Goal: Task Accomplishment & Management: Manage account settings

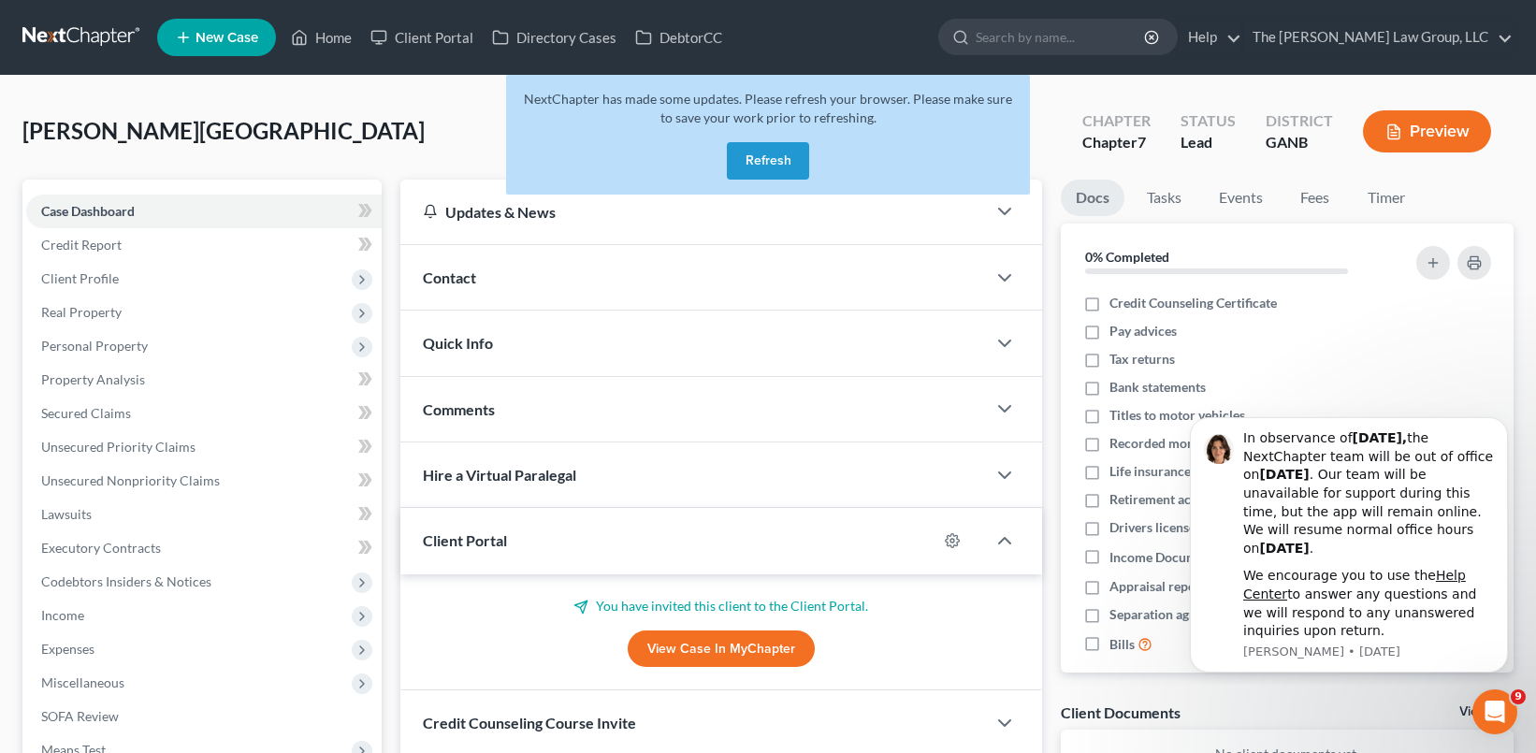
click at [774, 162] on button "Refresh" at bounding box center [768, 160] width 82 height 37
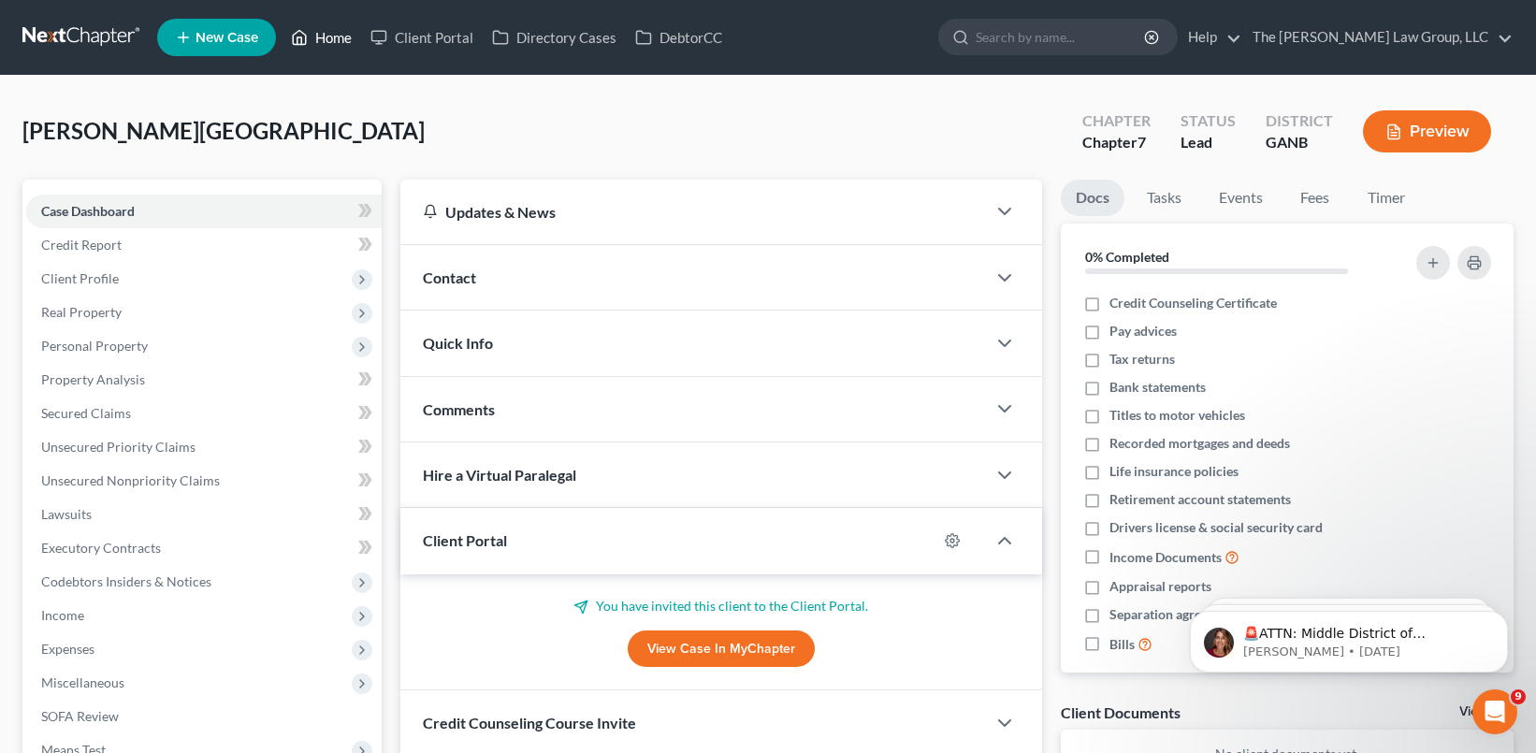
click at [324, 39] on link "Home" at bounding box center [322, 38] width 80 height 34
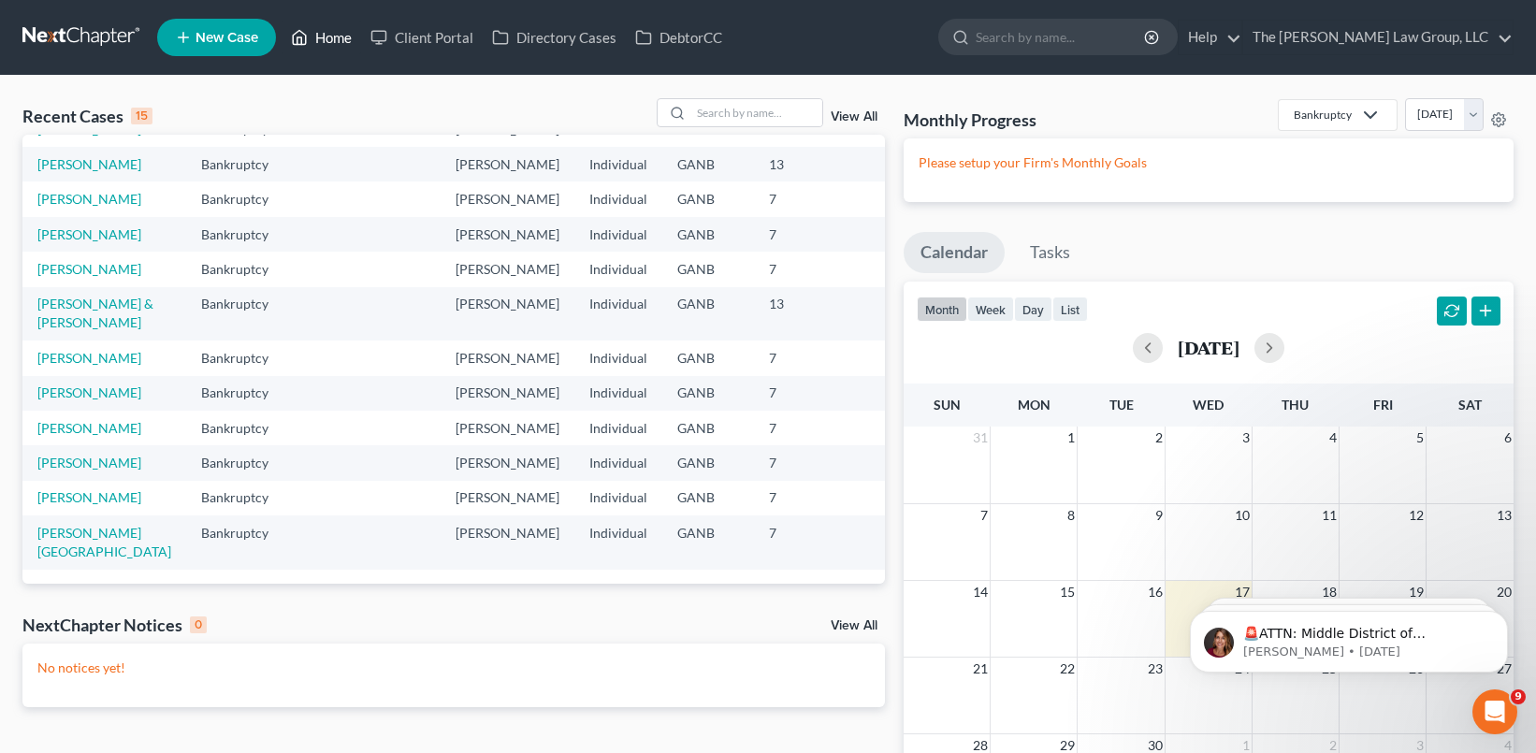
scroll to position [689, 0]
click at [442, 41] on link "Client Portal" at bounding box center [422, 38] width 122 height 34
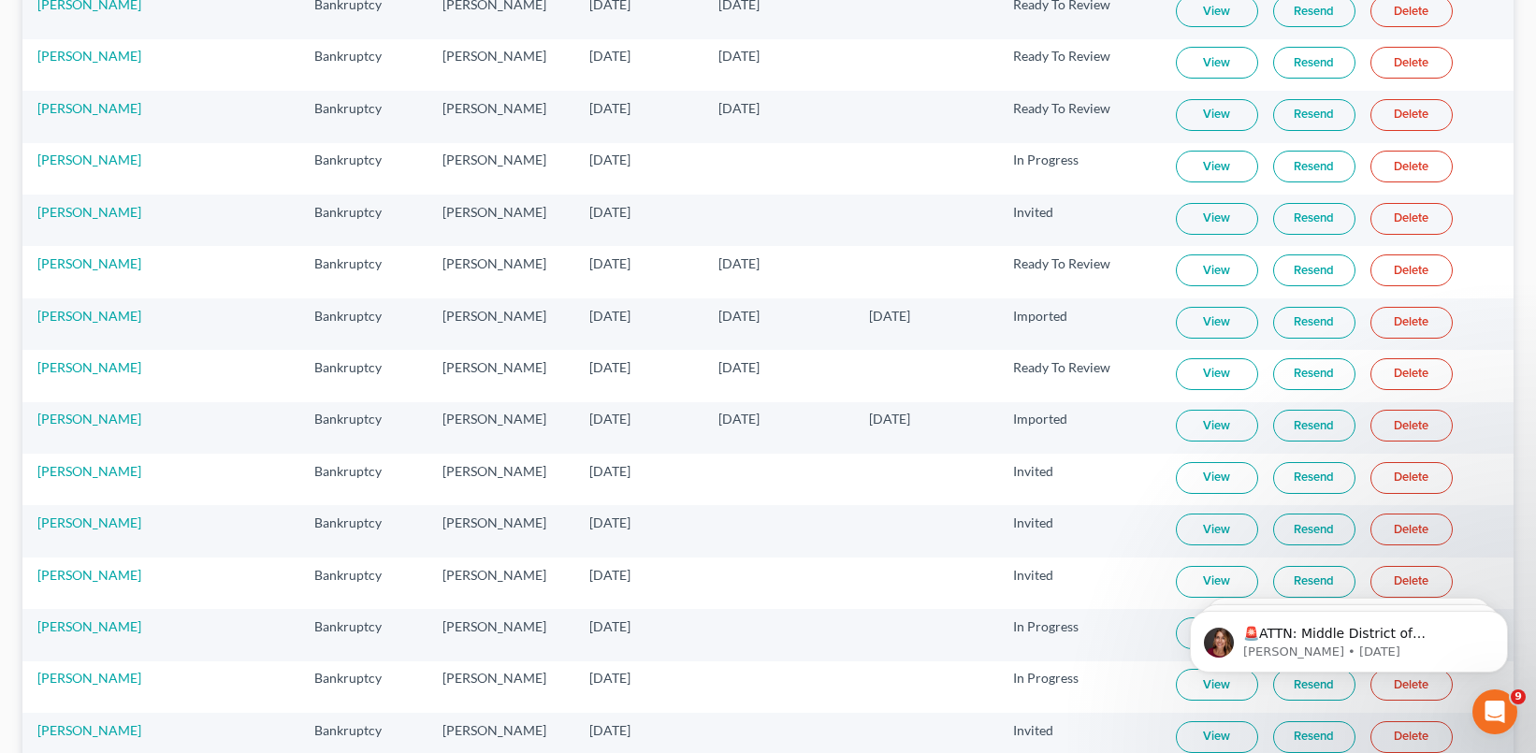
scroll to position [1854, 0]
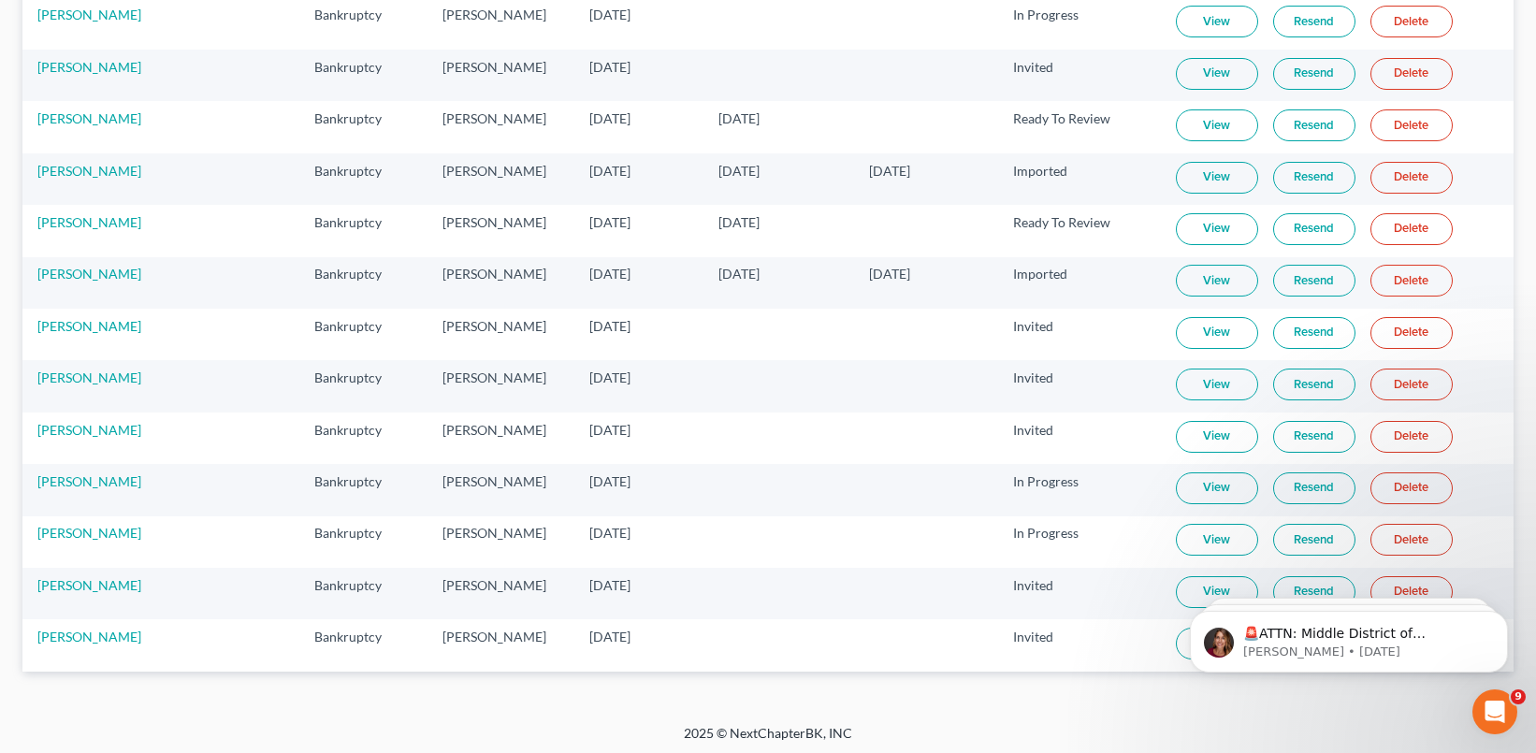
click at [1328, 436] on link "Resend" at bounding box center [1314, 437] width 82 height 32
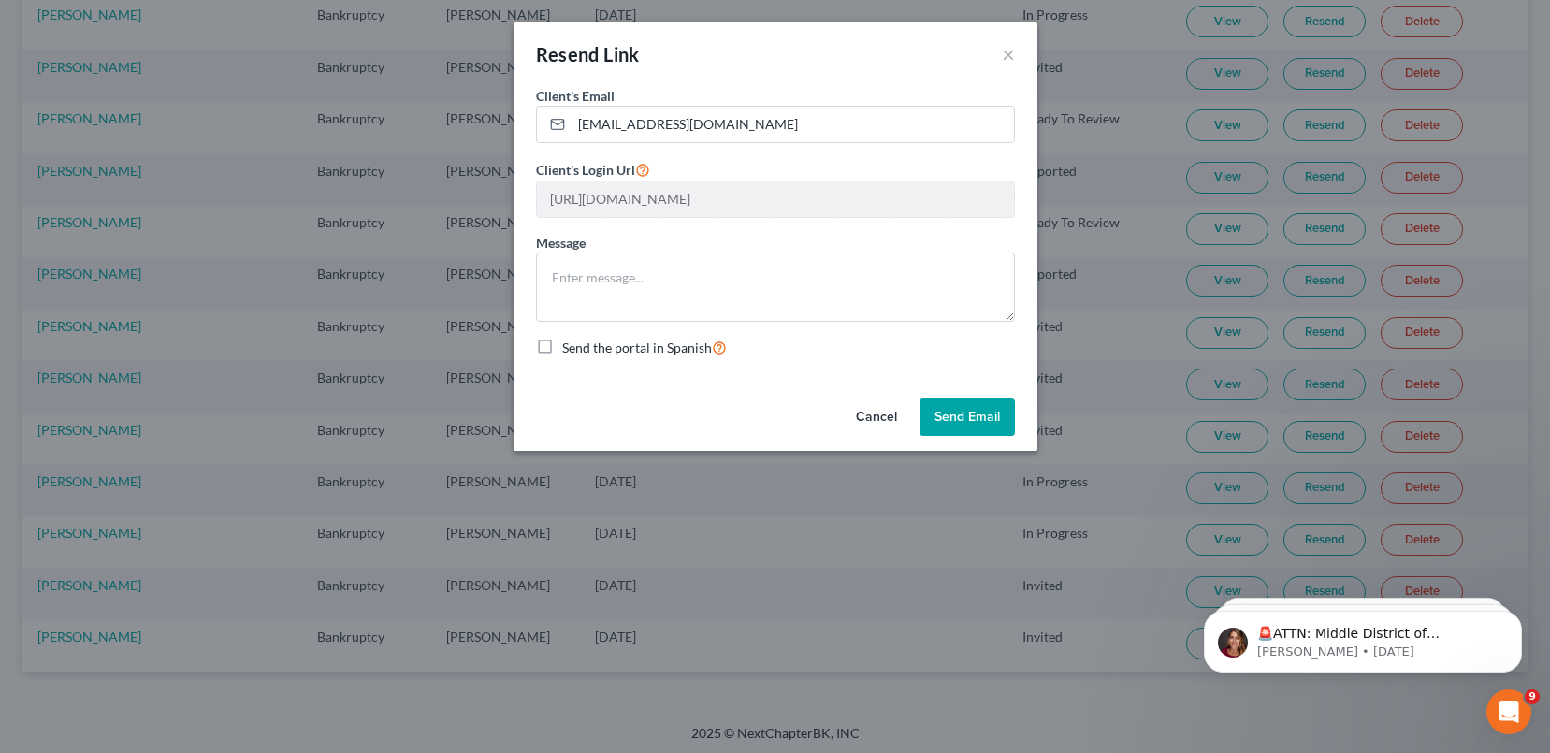
click at [979, 413] on button "Send Email" at bounding box center [967, 417] width 95 height 37
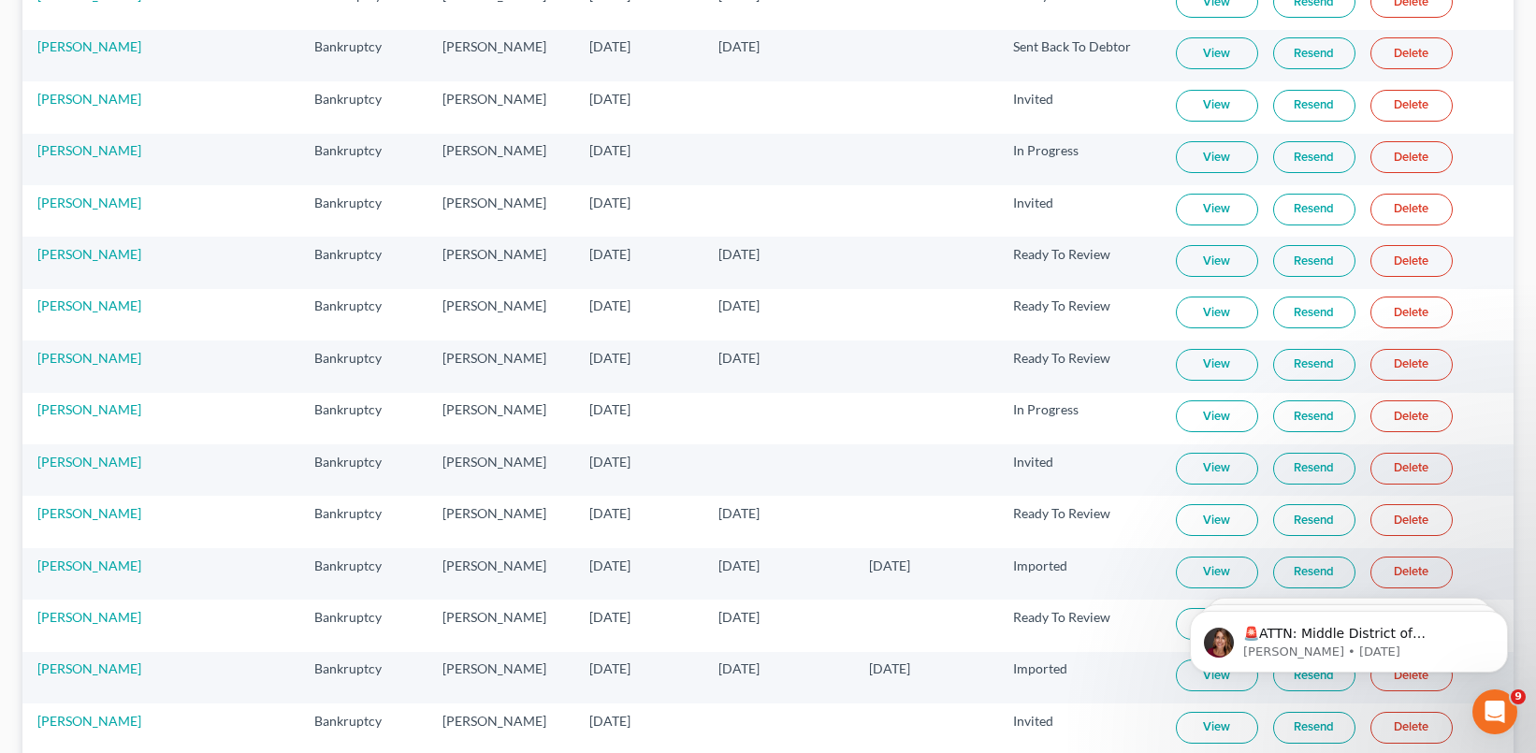
scroll to position [1859, 0]
